Goal: Go to known website: Access a specific website the user already knows

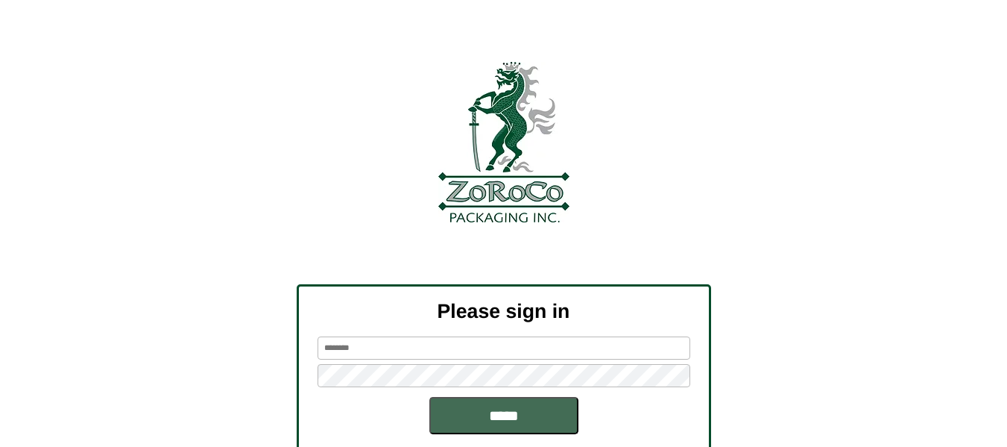
type input "********"
click at [476, 405] on input "*****" at bounding box center [503, 415] width 149 height 37
type input "********"
click at [464, 411] on input "*****" at bounding box center [503, 415] width 149 height 37
